Goal: Navigation & Orientation: Go to known website

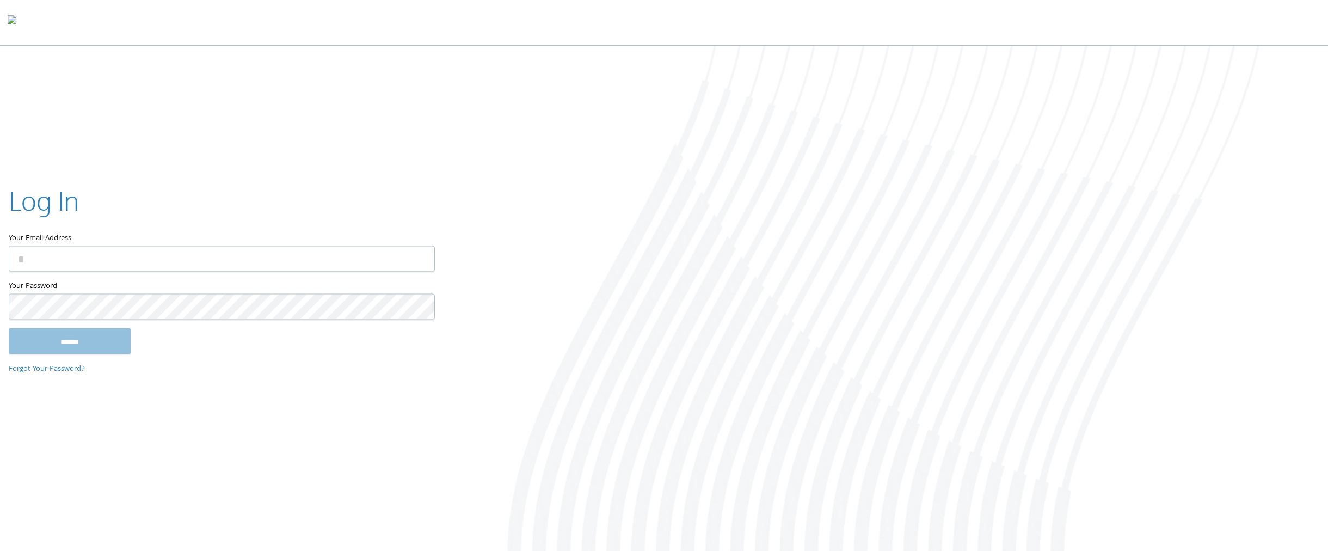
type input "**********"
click at [112, 346] on input "******" at bounding box center [70, 341] width 122 height 26
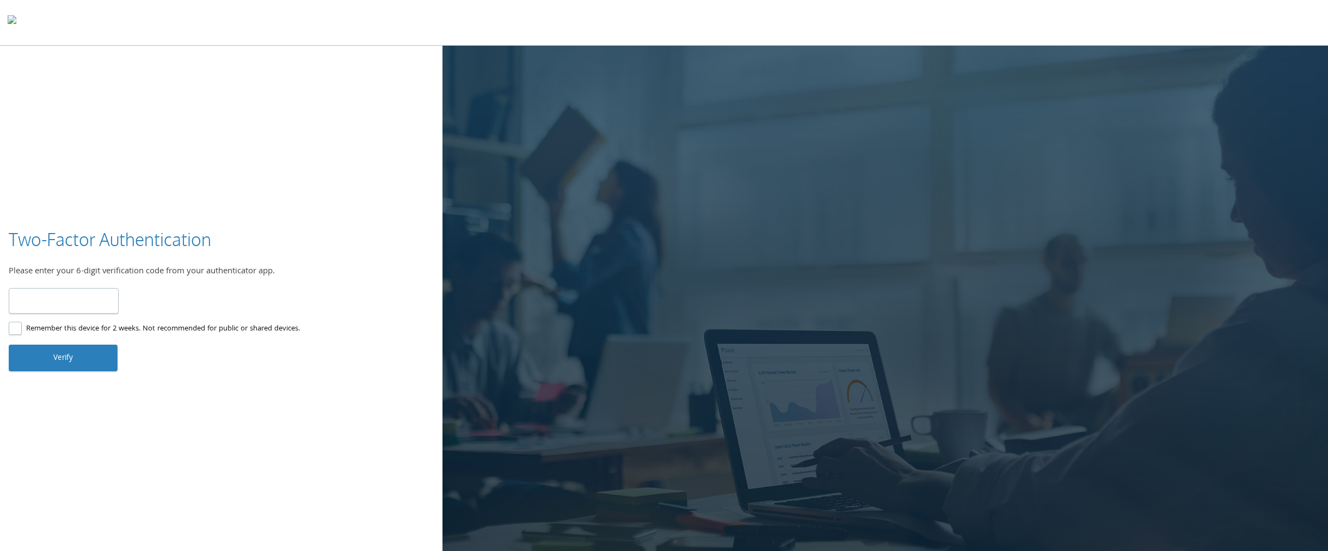
type input "******"
